Goal: Task Accomplishment & Management: Use online tool/utility

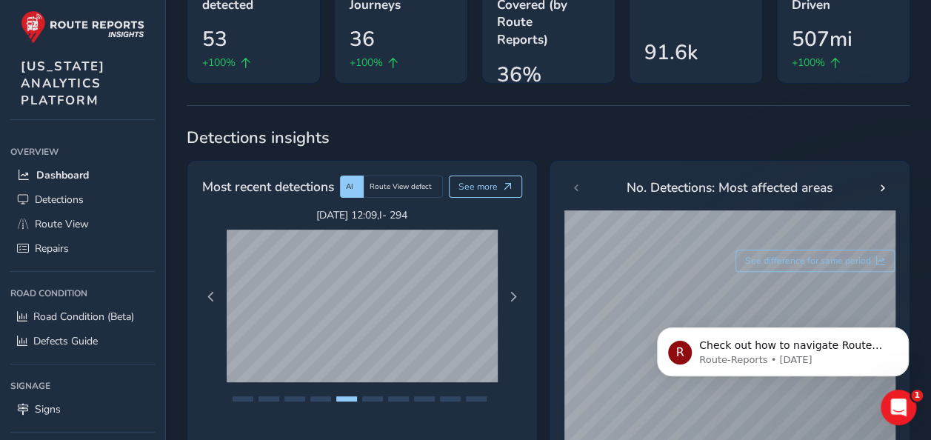
scroll to position [148, 0]
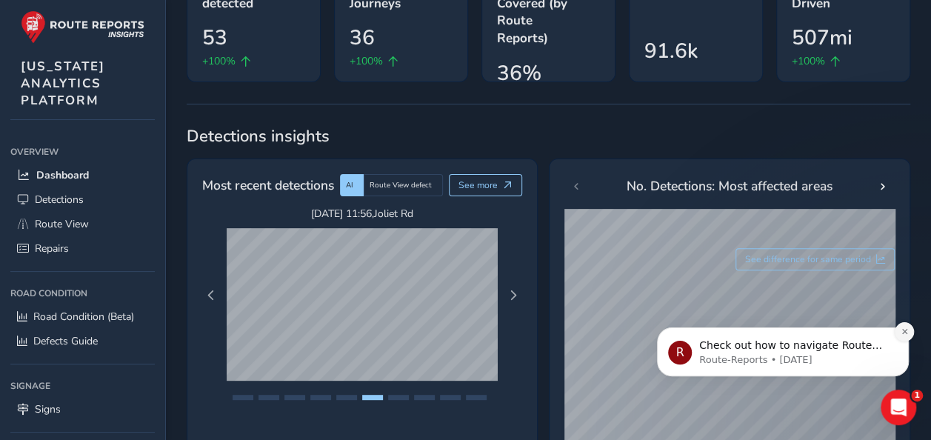
click at [902, 330] on icon "Dismiss notification" at bounding box center [904, 331] width 8 height 8
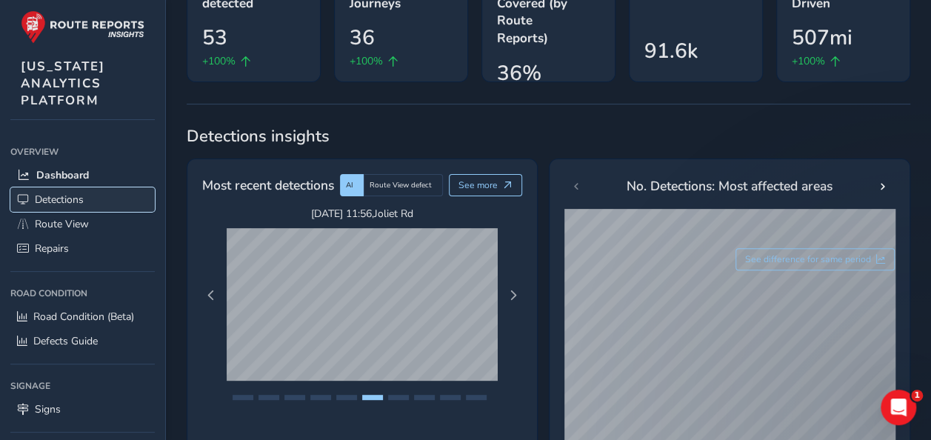
click at [67, 198] on span "Detections" at bounding box center [59, 200] width 49 height 14
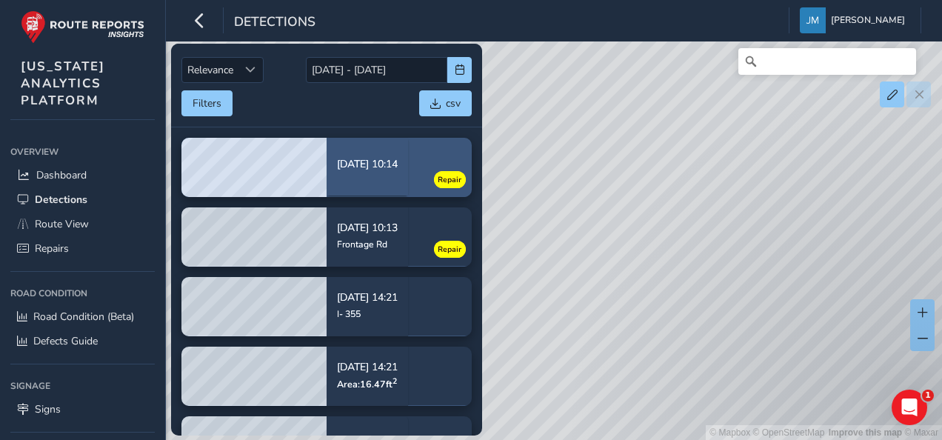
click at [361, 176] on div "[DATE] 10:14" at bounding box center [367, 167] width 61 height 36
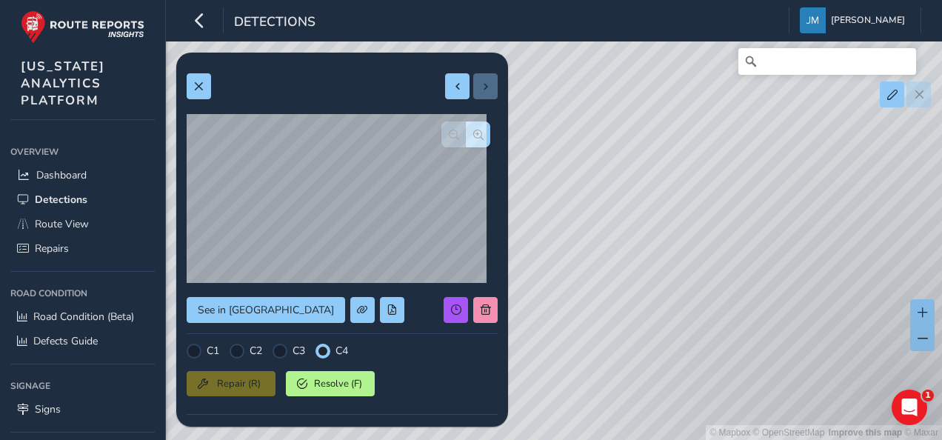
click at [231, 382] on div "Repair (R) Resolve (F)" at bounding box center [342, 381] width 311 height 30
click at [195, 84] on span at bounding box center [198, 86] width 10 height 10
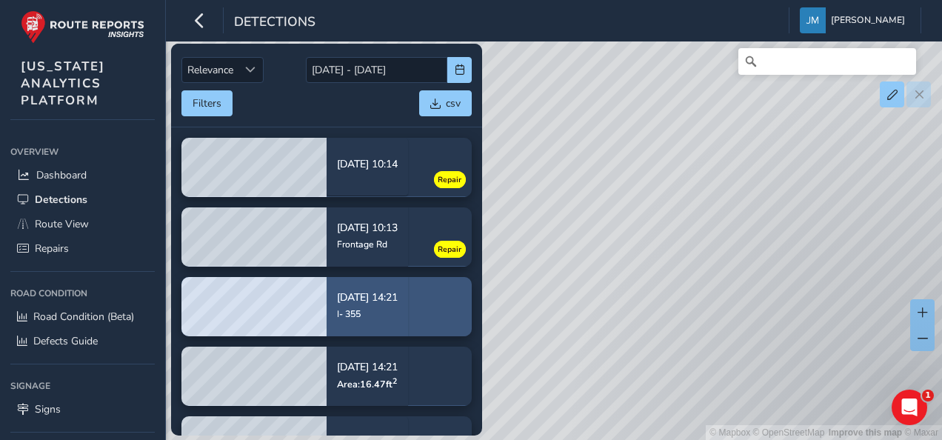
click at [380, 315] on div "I- 355" at bounding box center [367, 314] width 61 height 12
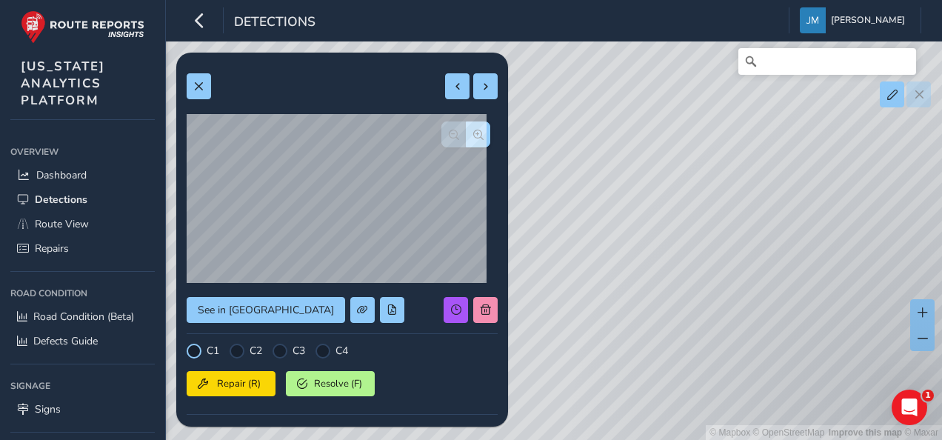
click at [190, 351] on div at bounding box center [194, 351] width 15 height 15
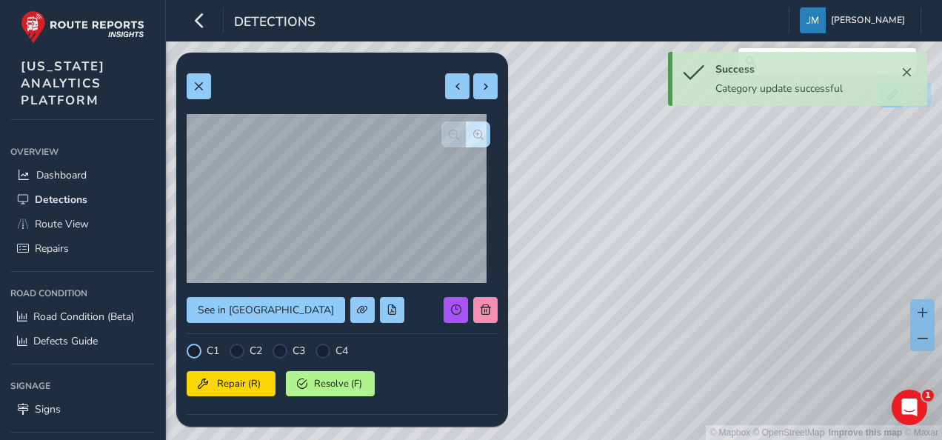
click at [191, 346] on div at bounding box center [194, 351] width 15 height 15
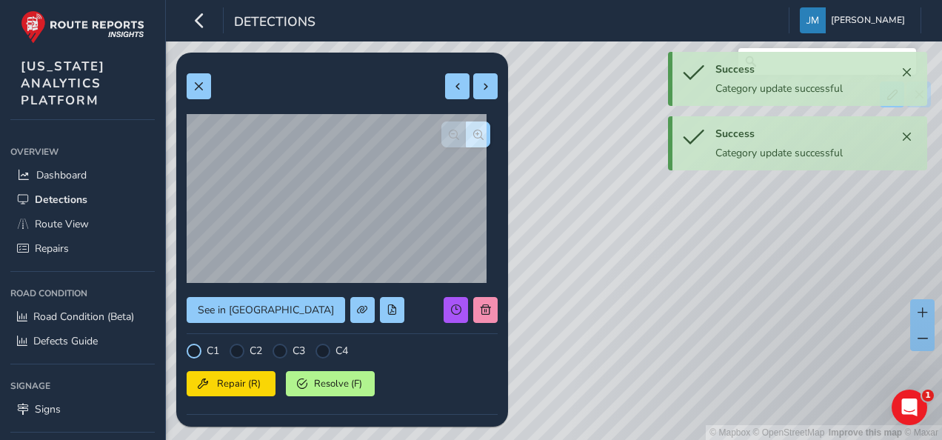
click at [194, 349] on div at bounding box center [194, 351] width 15 height 15
click at [229, 372] on button "Repair (R)" at bounding box center [231, 383] width 89 height 25
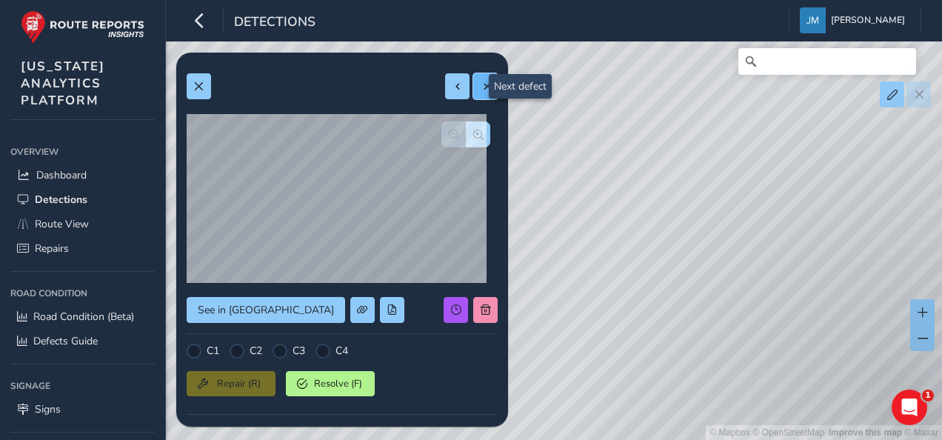
click at [481, 83] on span at bounding box center [486, 86] width 10 height 10
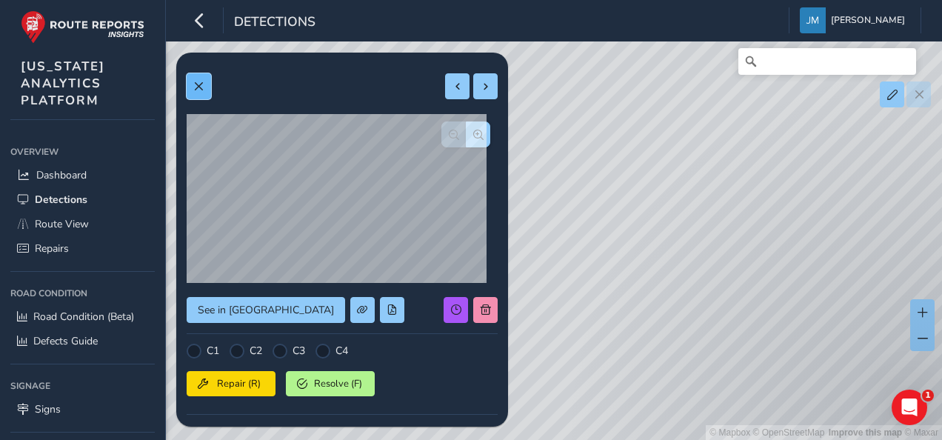
click at [200, 86] on span at bounding box center [198, 86] width 10 height 10
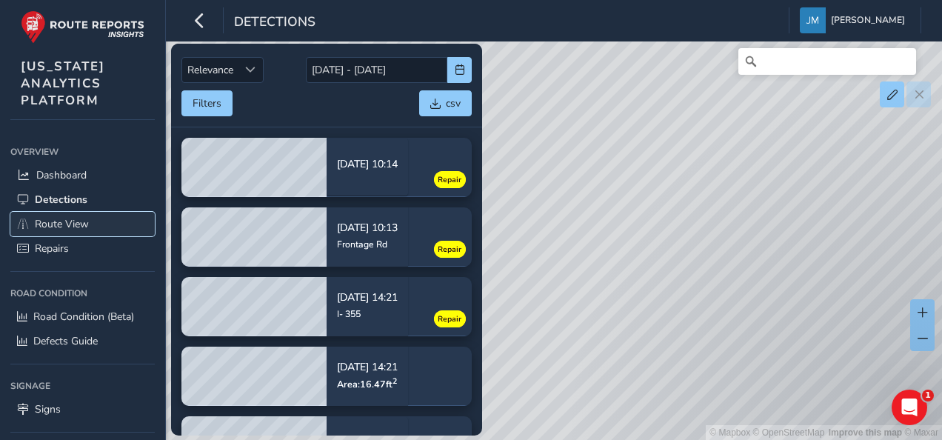
click at [76, 227] on span "Route View" at bounding box center [62, 224] width 54 height 14
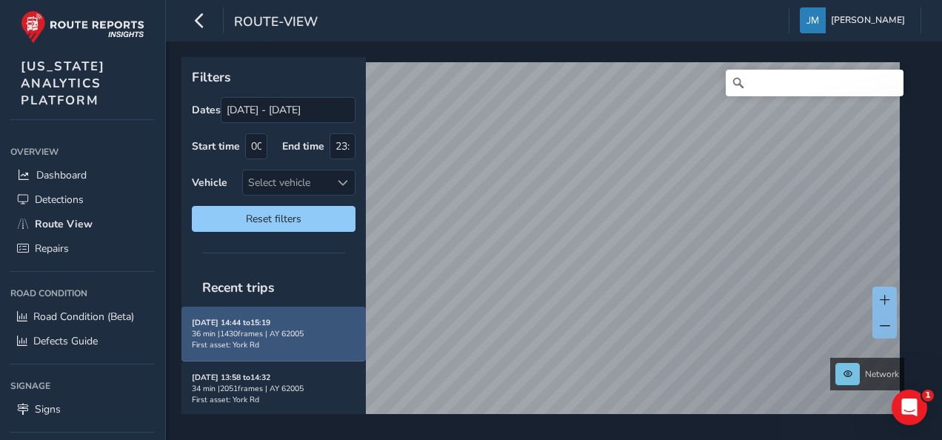
click at [275, 328] on div "36 min | 1430 frames | AY 62005" at bounding box center [274, 333] width 164 height 11
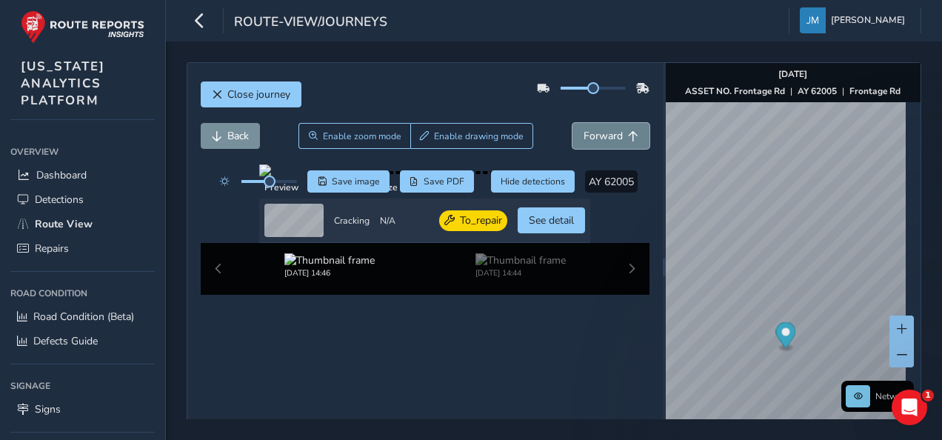
click at [598, 136] on span "Forward" at bounding box center [602, 136] width 39 height 14
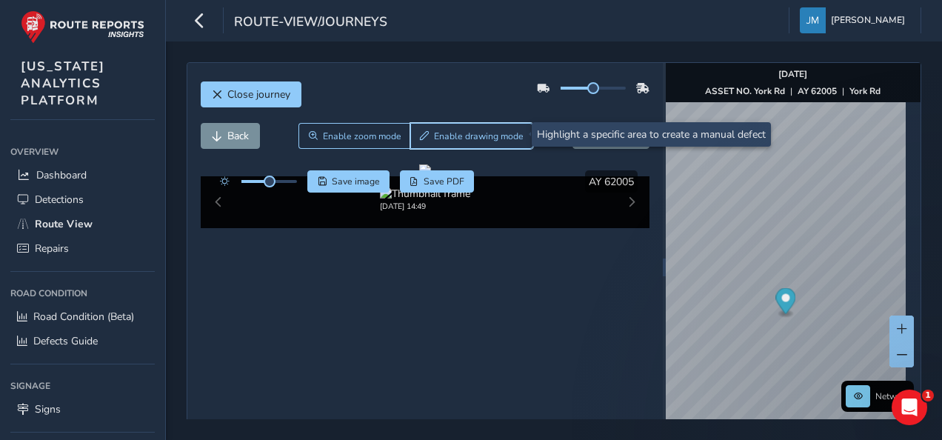
click at [468, 130] on span "Enable drawing mode" at bounding box center [479, 136] width 90 height 12
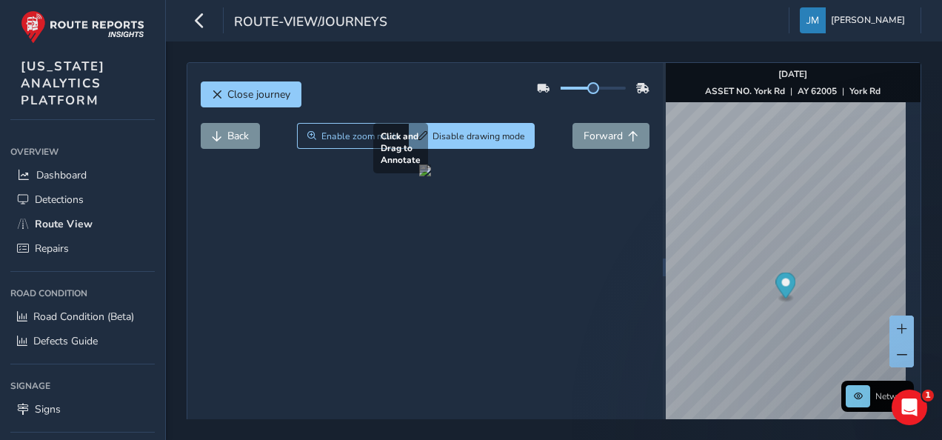
drag, startPoint x: 243, startPoint y: 281, endPoint x: 604, endPoint y: 361, distance: 369.9
click at [431, 176] on div at bounding box center [425, 170] width 12 height 12
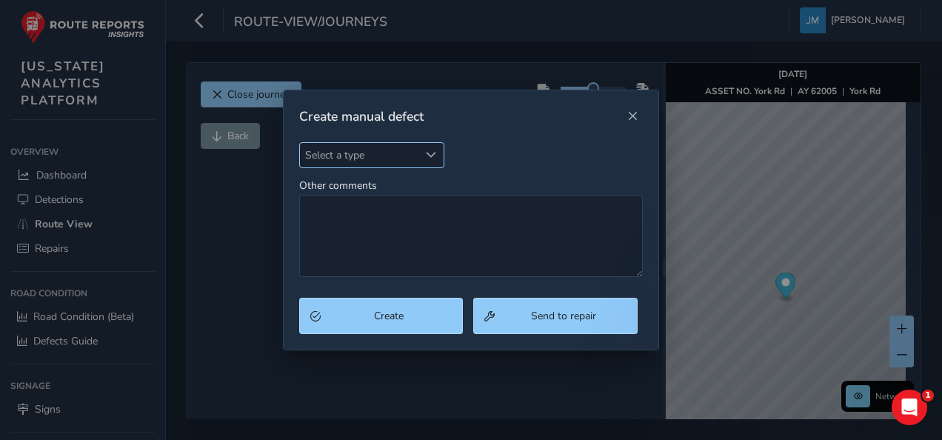
click at [425, 155] on div "Select a type" at bounding box center [431, 155] width 24 height 24
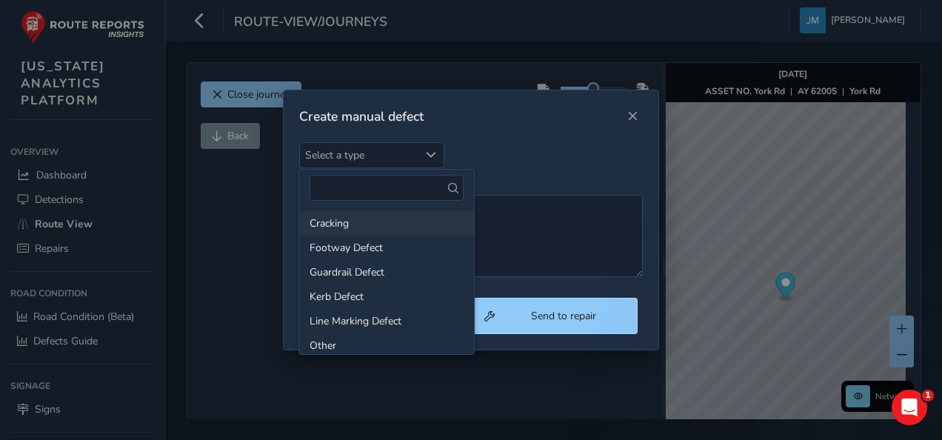
click at [375, 223] on li "Cracking" at bounding box center [386, 223] width 175 height 24
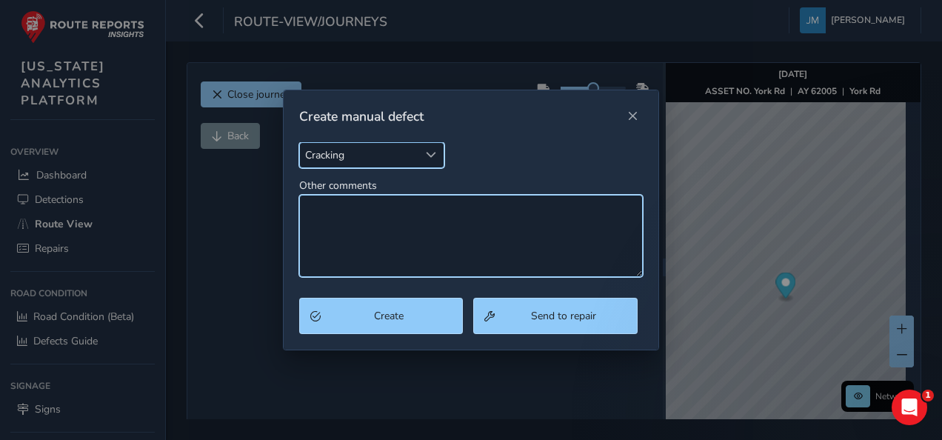
click at [392, 249] on textarea "Other comments" at bounding box center [471, 236] width 344 height 82
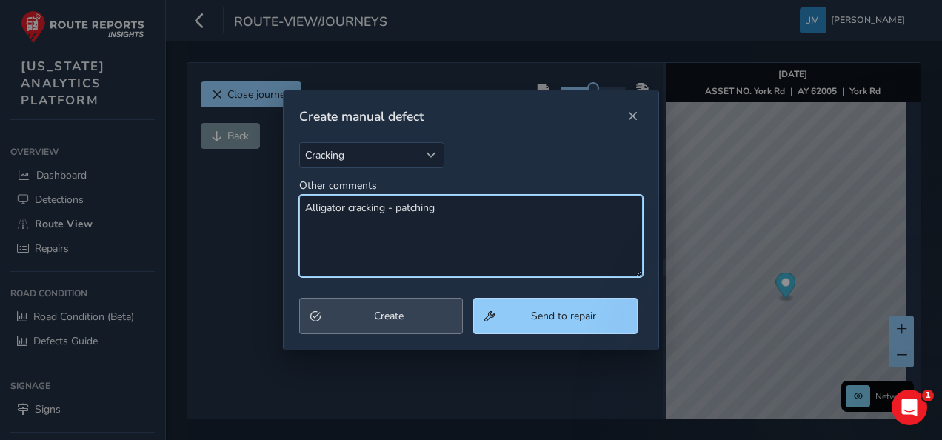
type textarea "Alligator cracking - patching"
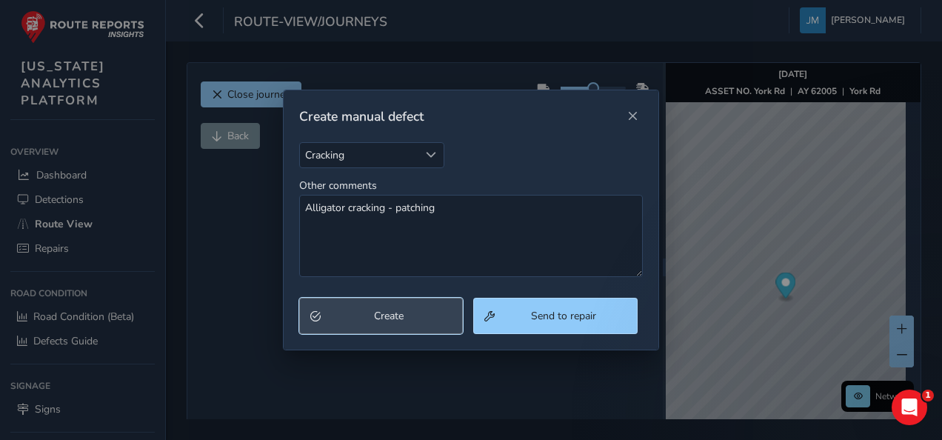
click at [346, 312] on span "Create" at bounding box center [389, 316] width 127 height 14
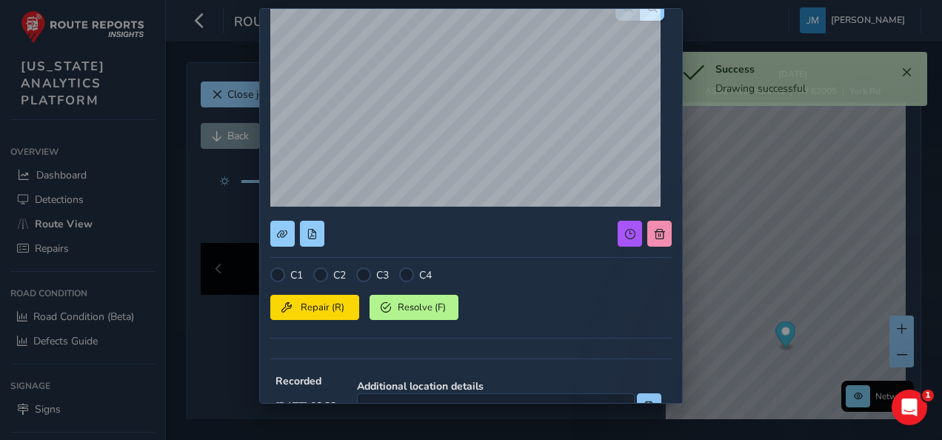
scroll to position [148, 0]
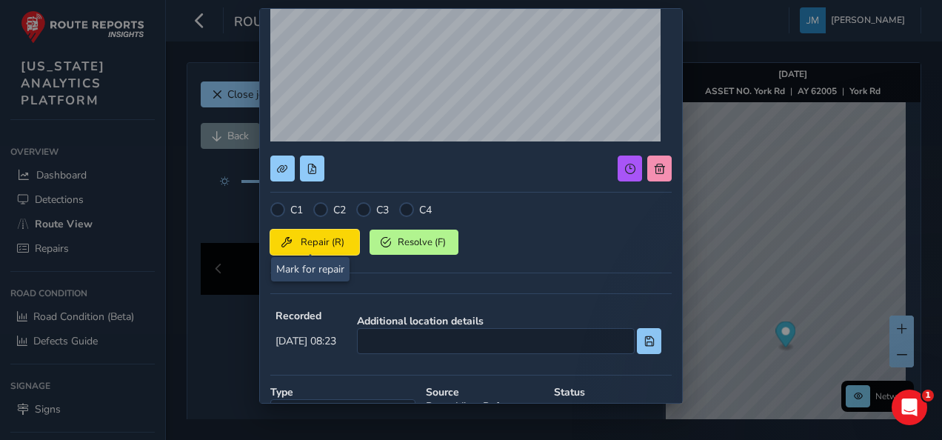
click at [307, 239] on span "Repair (R)" at bounding box center [322, 241] width 51 height 13
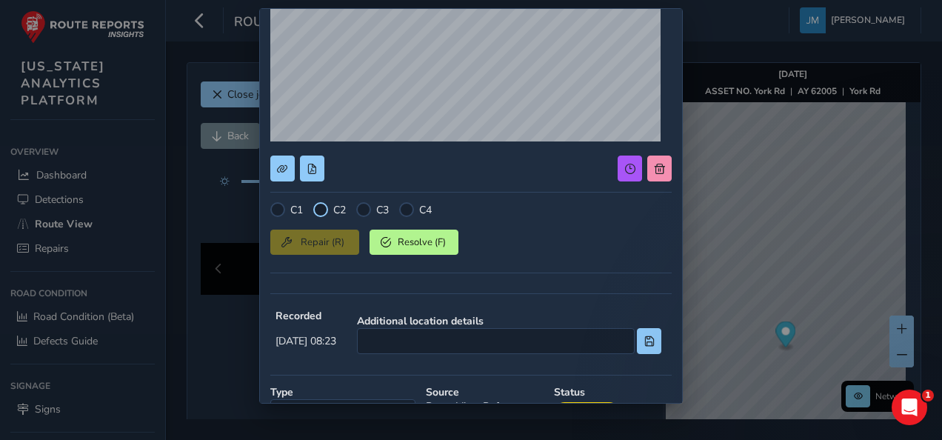
click at [314, 210] on div at bounding box center [320, 209] width 15 height 15
click at [278, 207] on div at bounding box center [277, 209] width 15 height 15
click at [323, 209] on div at bounding box center [320, 209] width 15 height 15
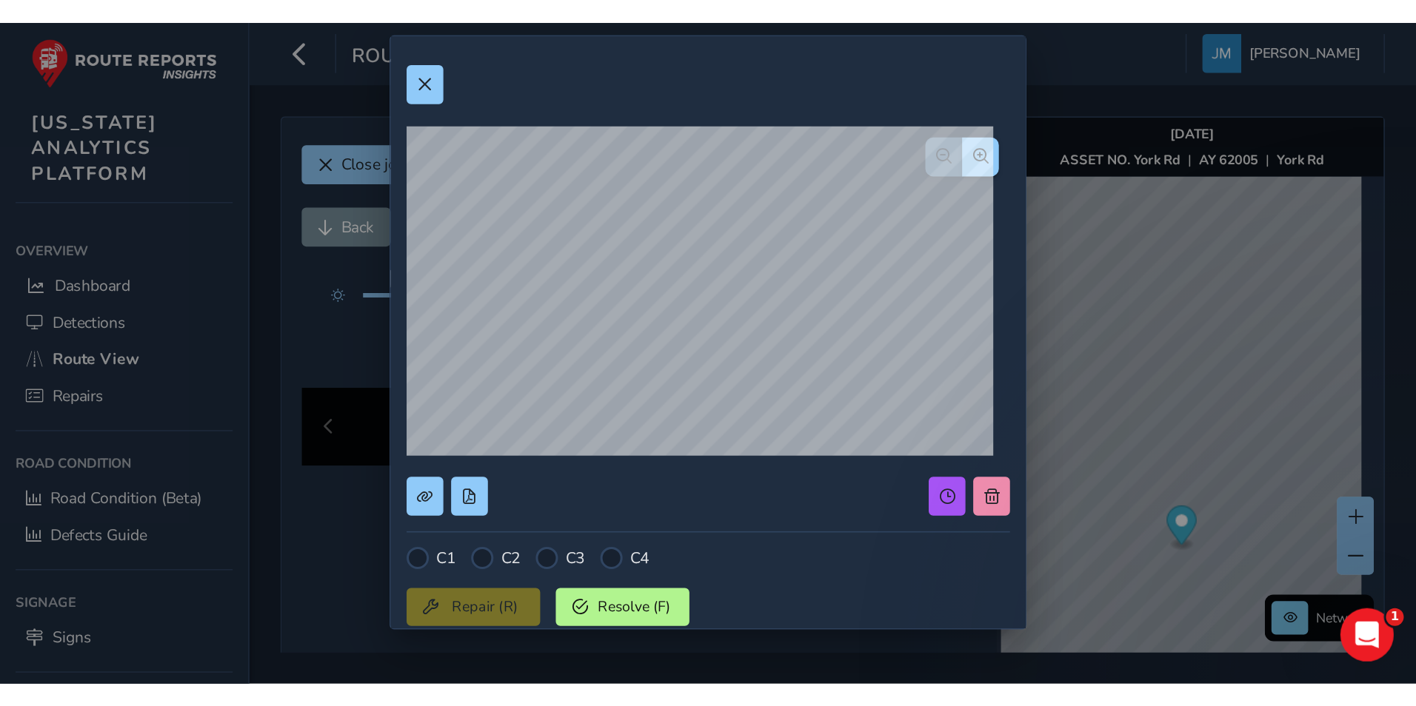
scroll to position [0, 0]
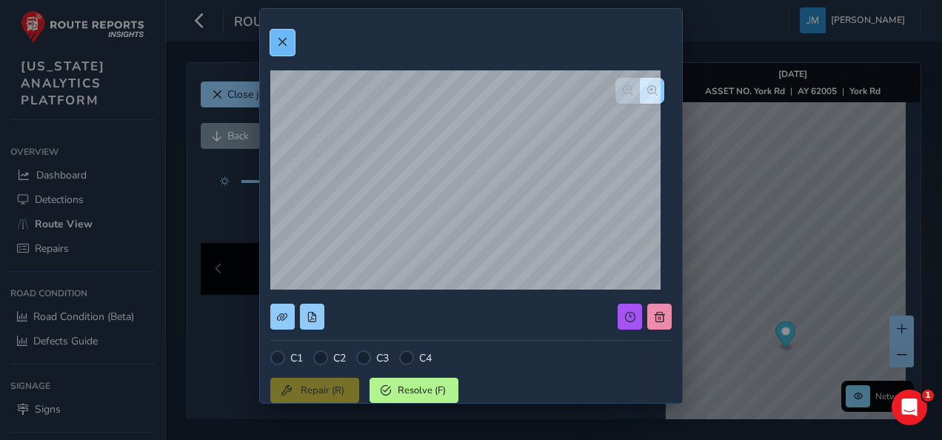
click at [286, 43] on span at bounding box center [282, 42] width 10 height 10
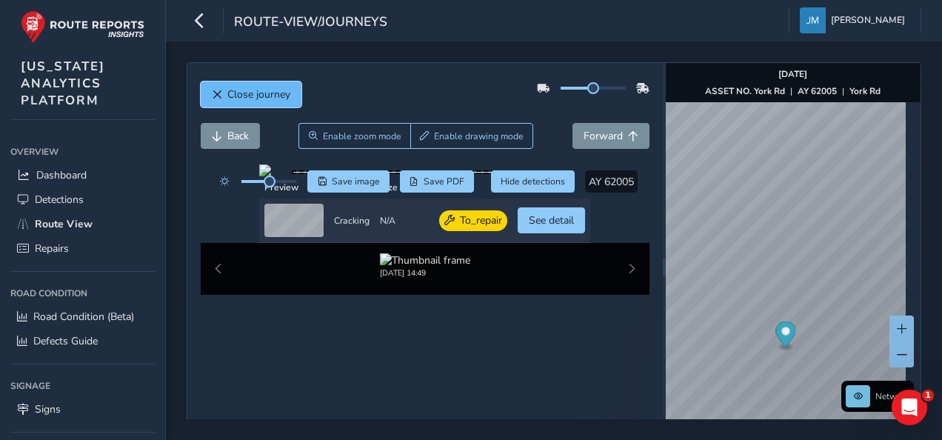
click at [275, 93] on span "Close journey" at bounding box center [258, 94] width 63 height 14
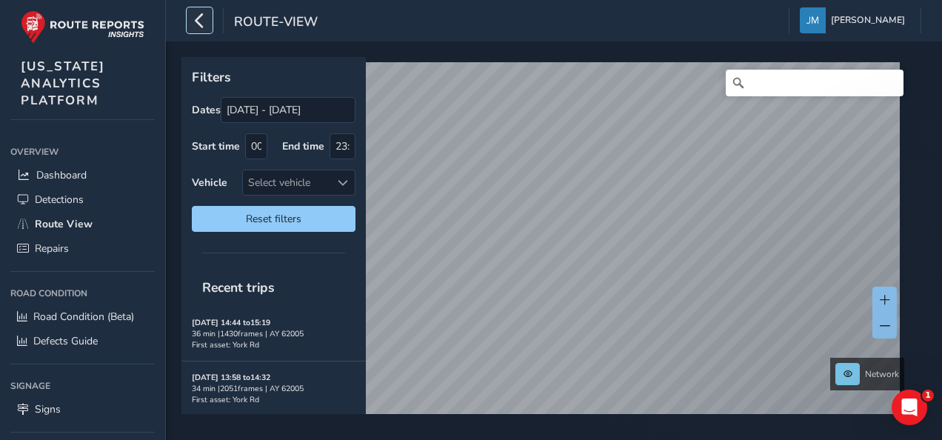
click at [201, 19] on icon "button" at bounding box center [200, 20] width 16 height 26
